Goal: Task Accomplishment & Management: Complete application form

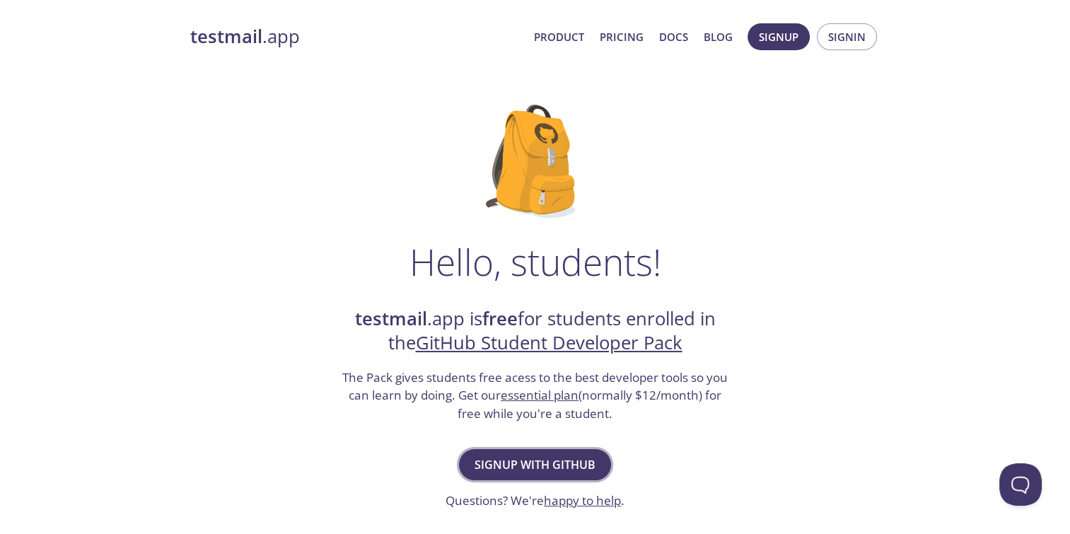
click at [521, 457] on span "Signup with GitHub" at bounding box center [535, 465] width 121 height 20
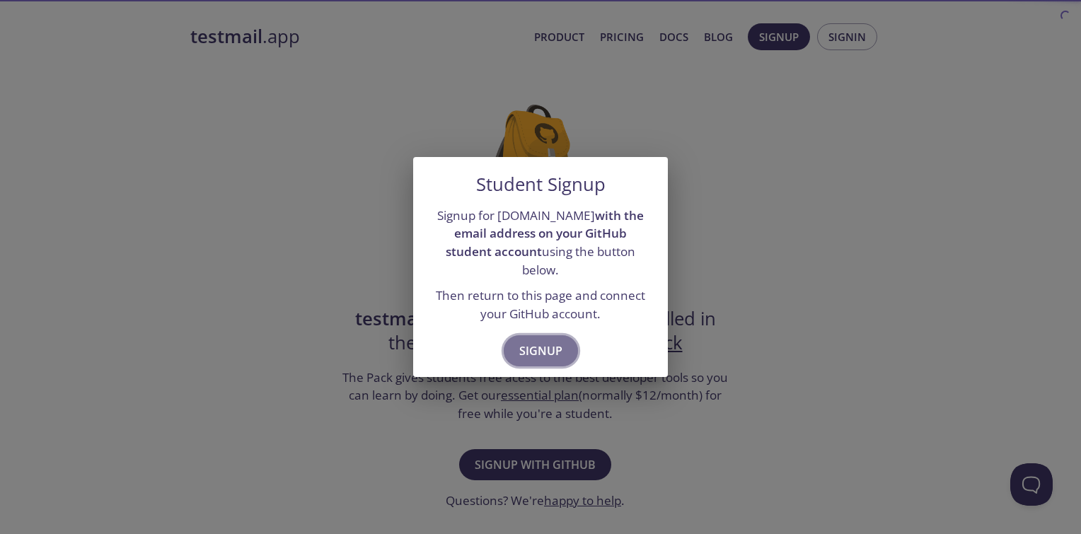
click at [532, 341] on span "Signup" at bounding box center [540, 351] width 43 height 20
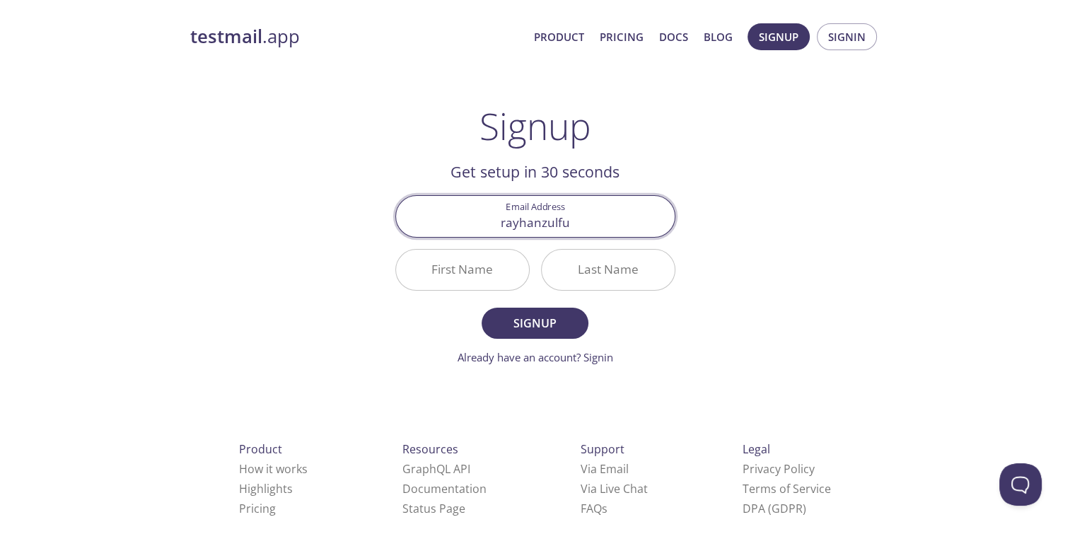
type input "rayhanzulfui"
type input "rayhz"
click at [577, 30] on link "Product" at bounding box center [559, 37] width 50 height 18
